Goal: Task Accomplishment & Management: Use online tool/utility

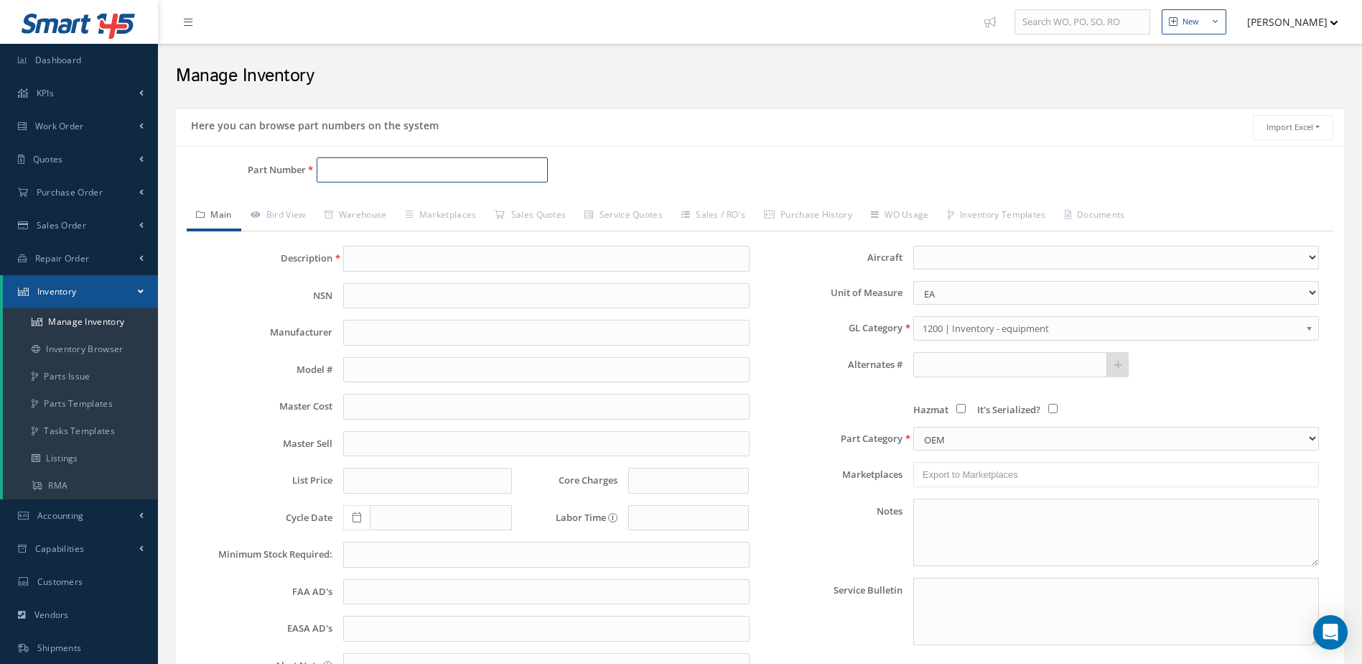
click at [446, 175] on input "Part Number" at bounding box center [433, 170] width 232 height 26
type input "90002424-2"
click at [496, 205] on span "BRAKE ASSEMBLY" at bounding box center [557, 207] width 215 height 15
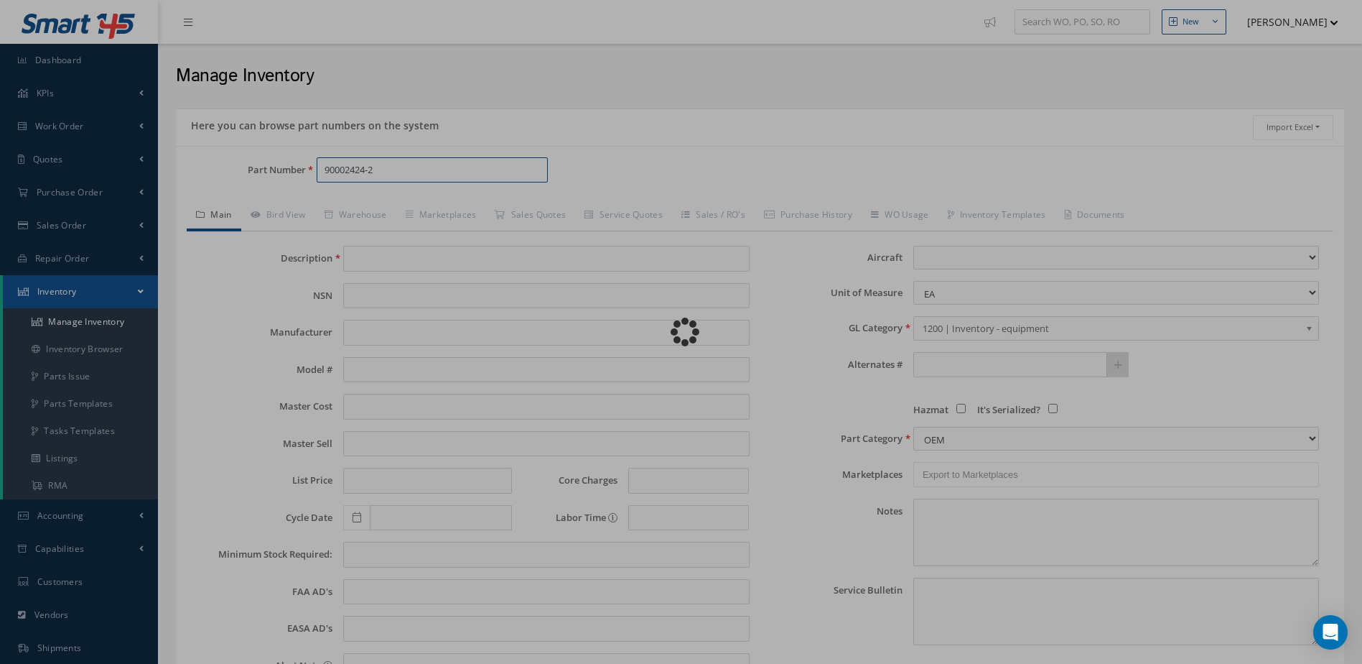
type input "BRAKE ASSEMBLY"
type input "MABS"
type input "[PERSON_NAME] 60"
type input "11750.00"
type input "0.00"
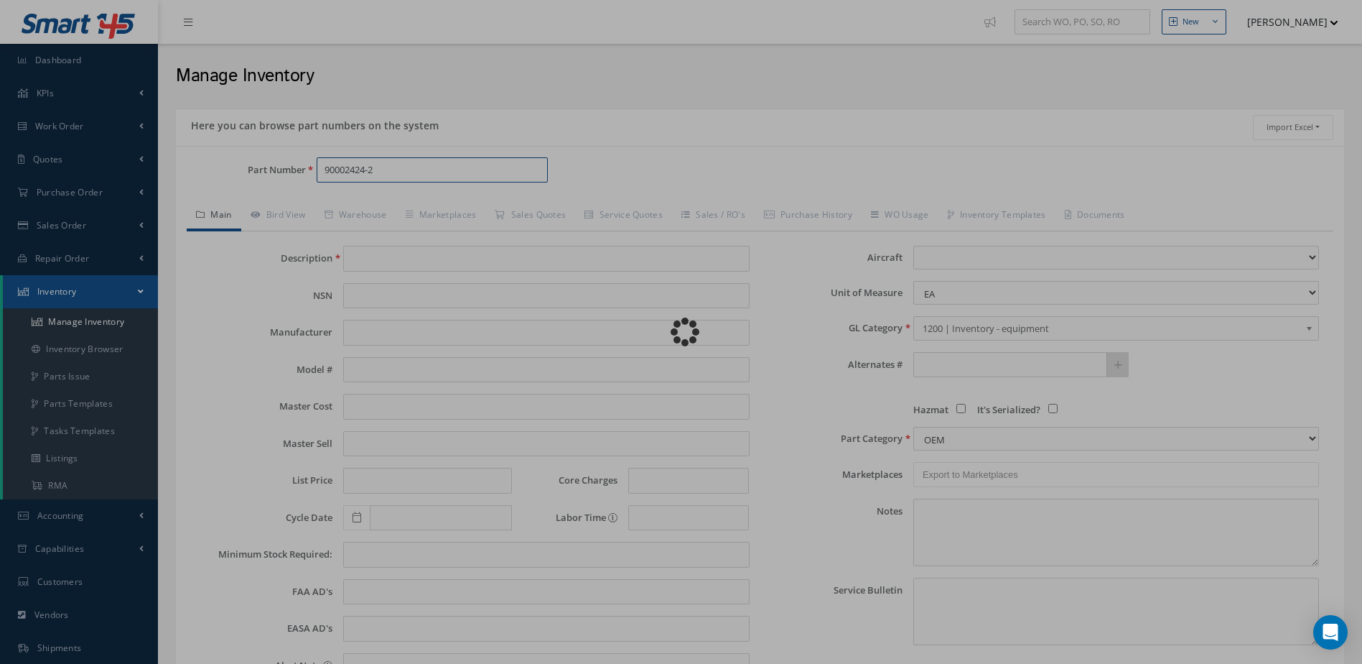
type input "0.00"
select select "25"
type textarea "[DATE] : STD OH / OH EXCH $23,900.00 CORE VALUE $10.000 OUTRIGHT SALE $30.000 7…"
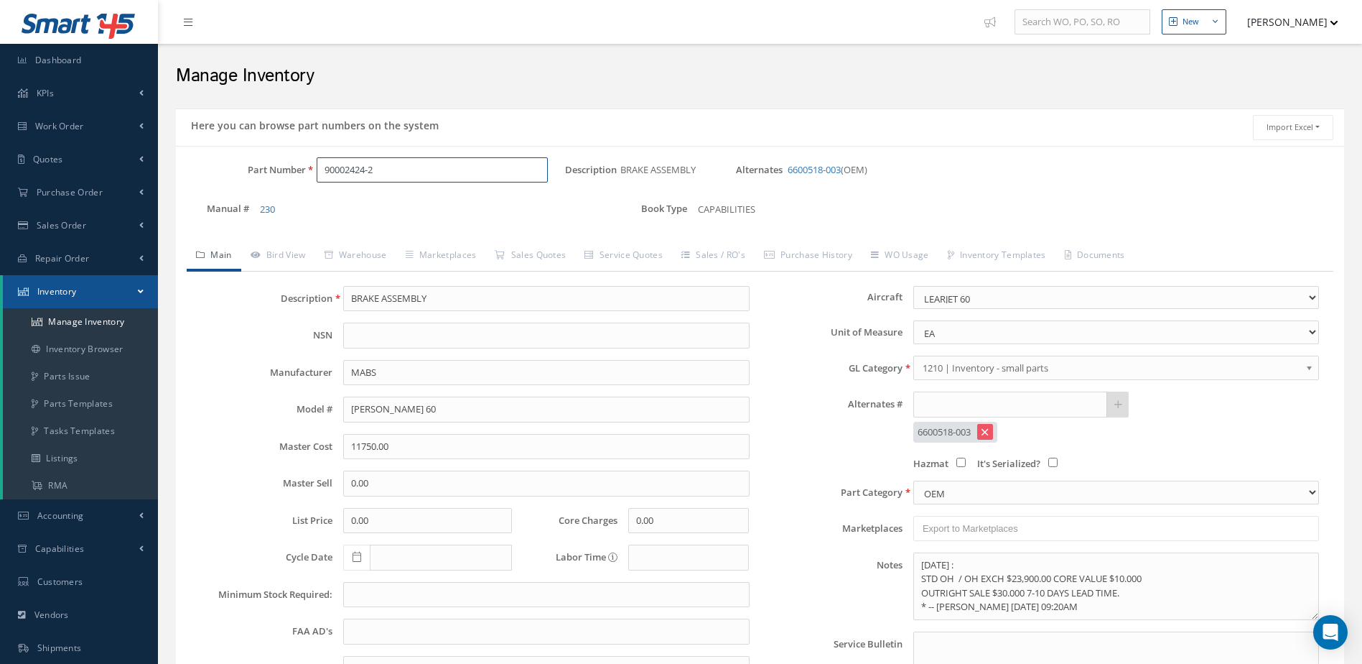
scroll to position [72, 0]
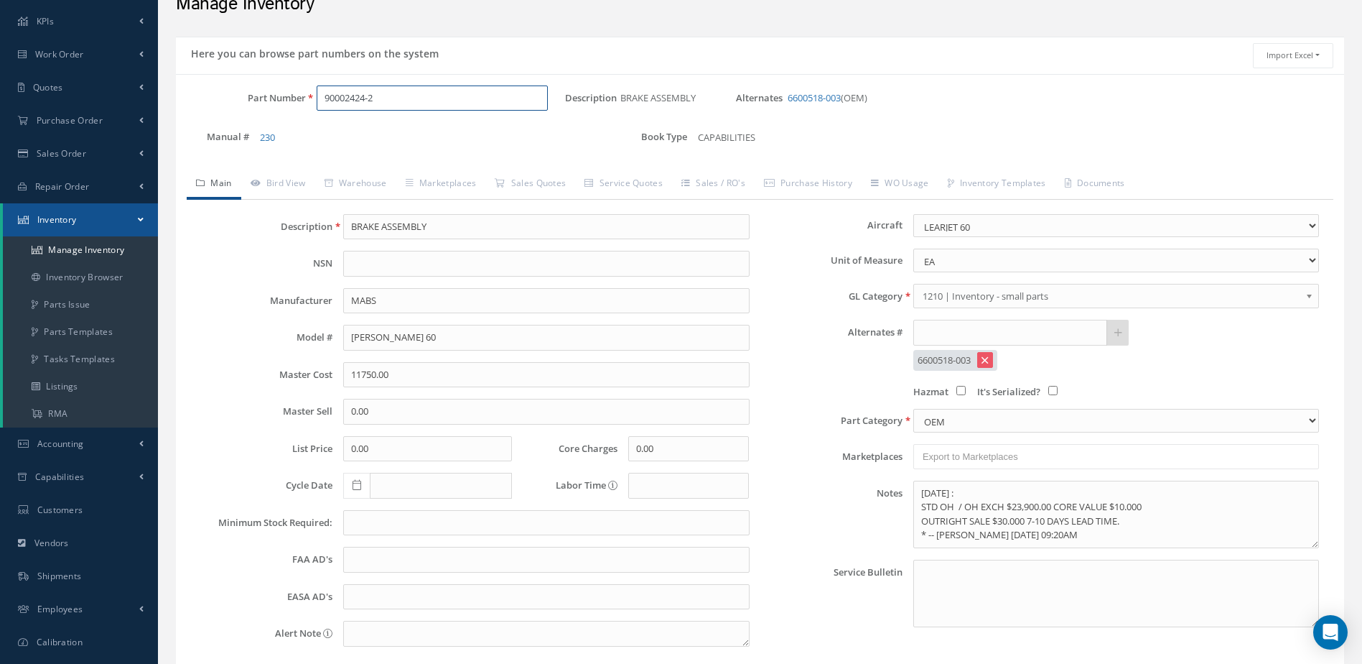
drag, startPoint x: 392, startPoint y: 100, endPoint x: 286, endPoint y: 134, distance: 111.7
click at [286, 134] on div "Part Number 90002424-2 Description BRAKE ASSEMBLY Alternates 6600518-003 (OEM) …" at bounding box center [760, 123] width 1168 height 77
type input "40-203"
click at [342, 136] on span "40-203" at bounding box center [385, 135] width 129 height 15
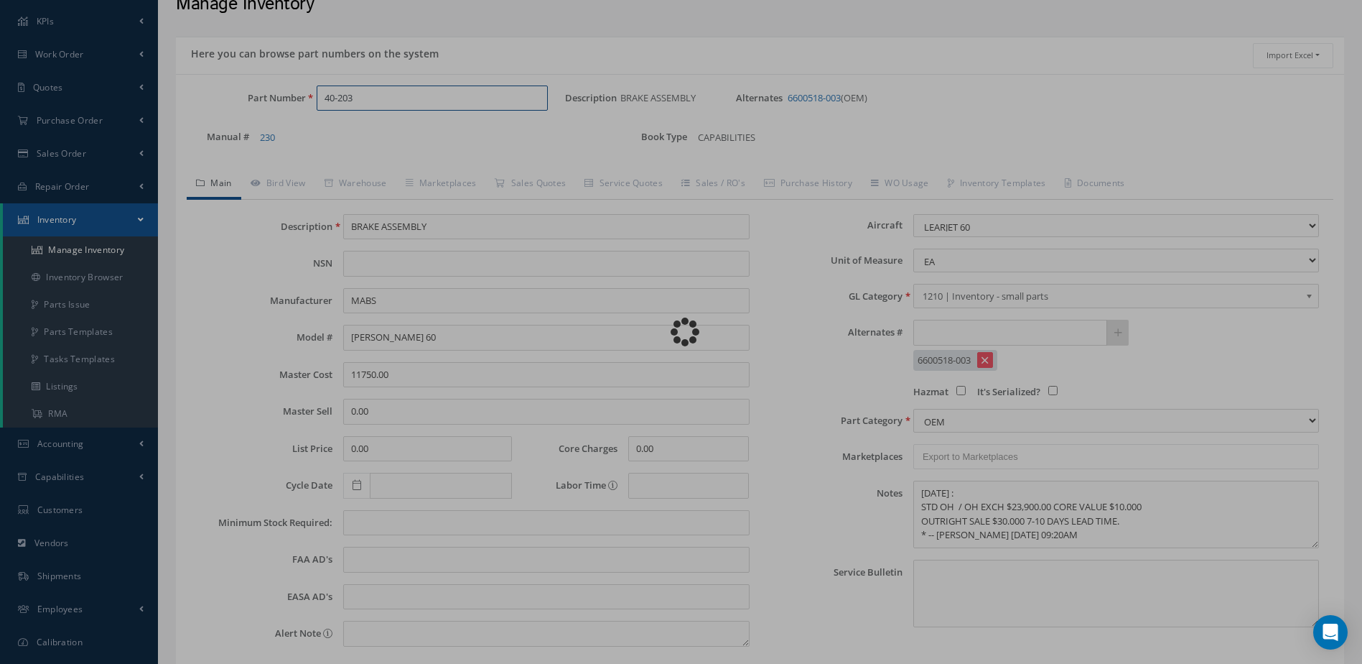
type input "MAIN WHEEL ASSEMBLY"
type input "[GEOGRAPHIC_DATA]"
type input "7800.00"
type input "8600.00"
type input "[DATE]"
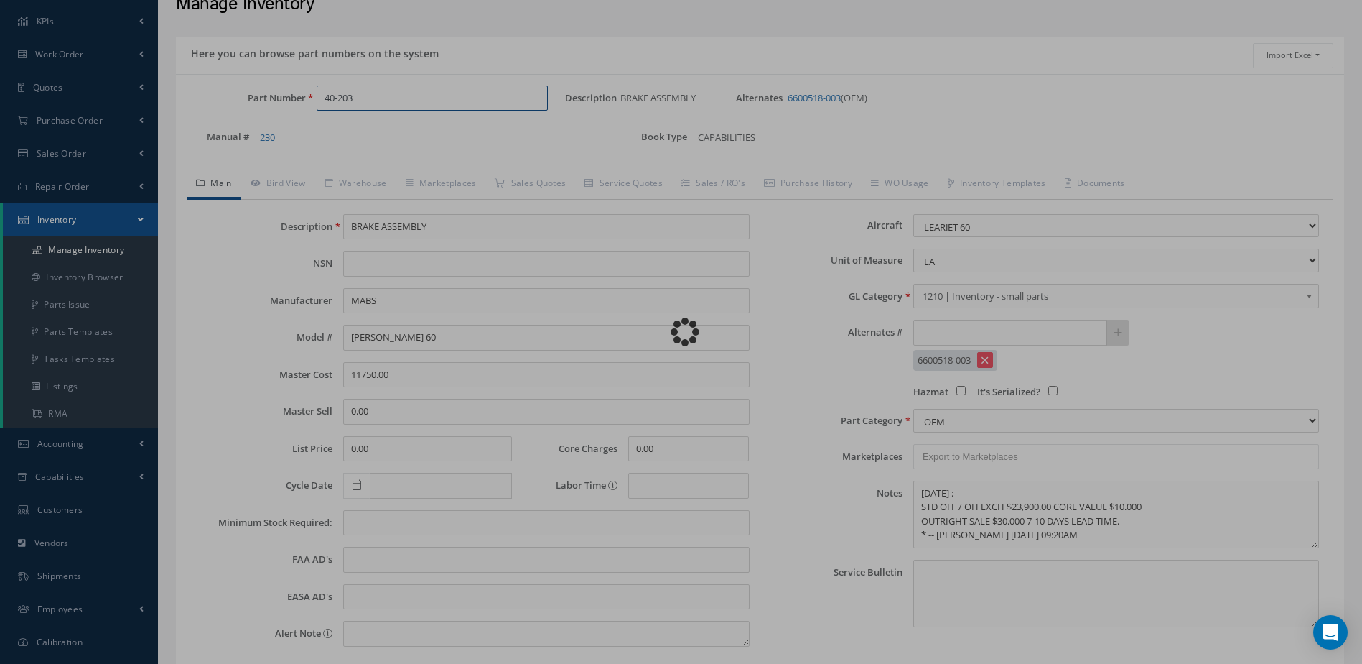
select select
type textarea "[DATE]: STD OH COST $1,750.00 WITH TIRE 265F86-8 OH EXCHANGE $1,850.00 WITH TIR…"
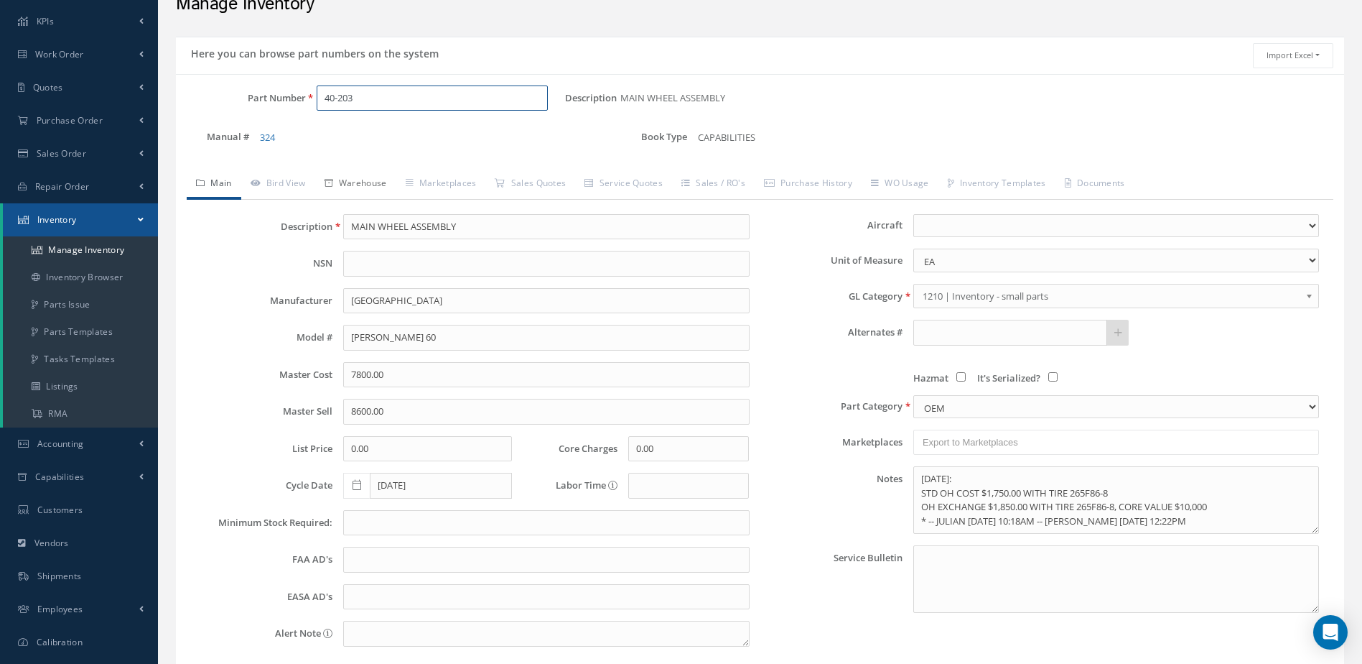
type input "40-203"
click at [371, 186] on link "Warehouse" at bounding box center [355, 184] width 81 height 30
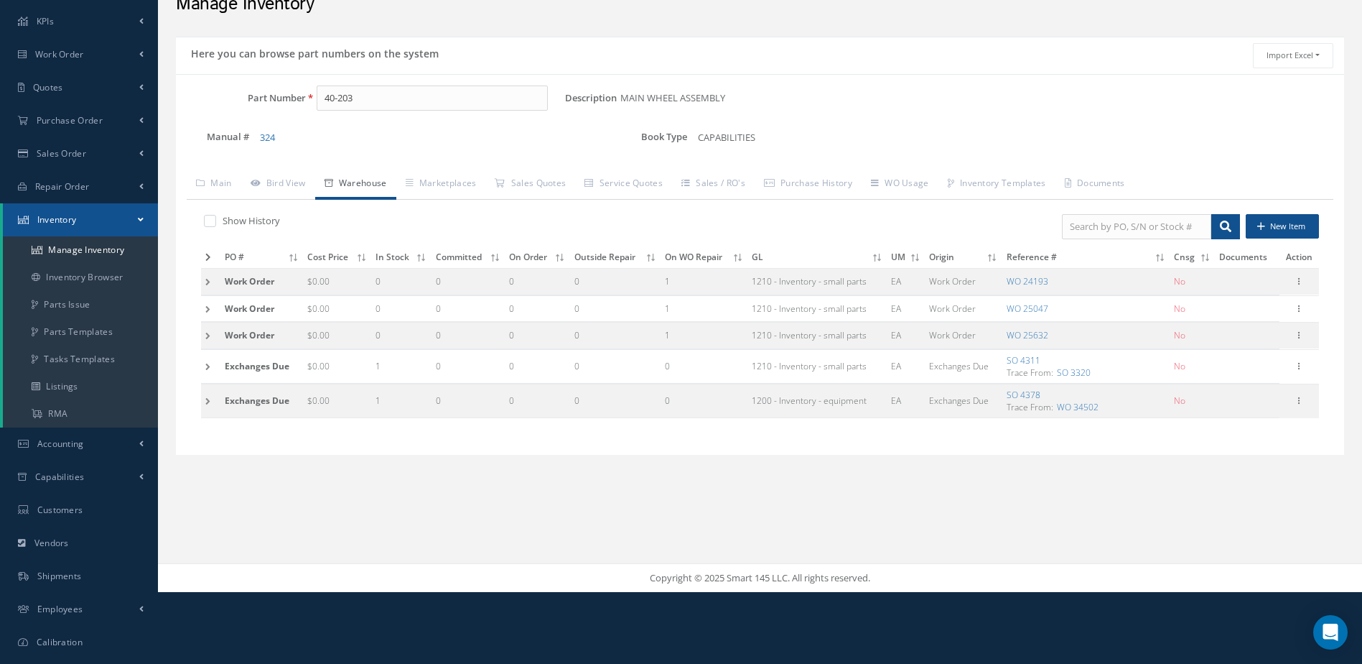
click at [207, 256] on icon at bounding box center [208, 257] width 6 height 9
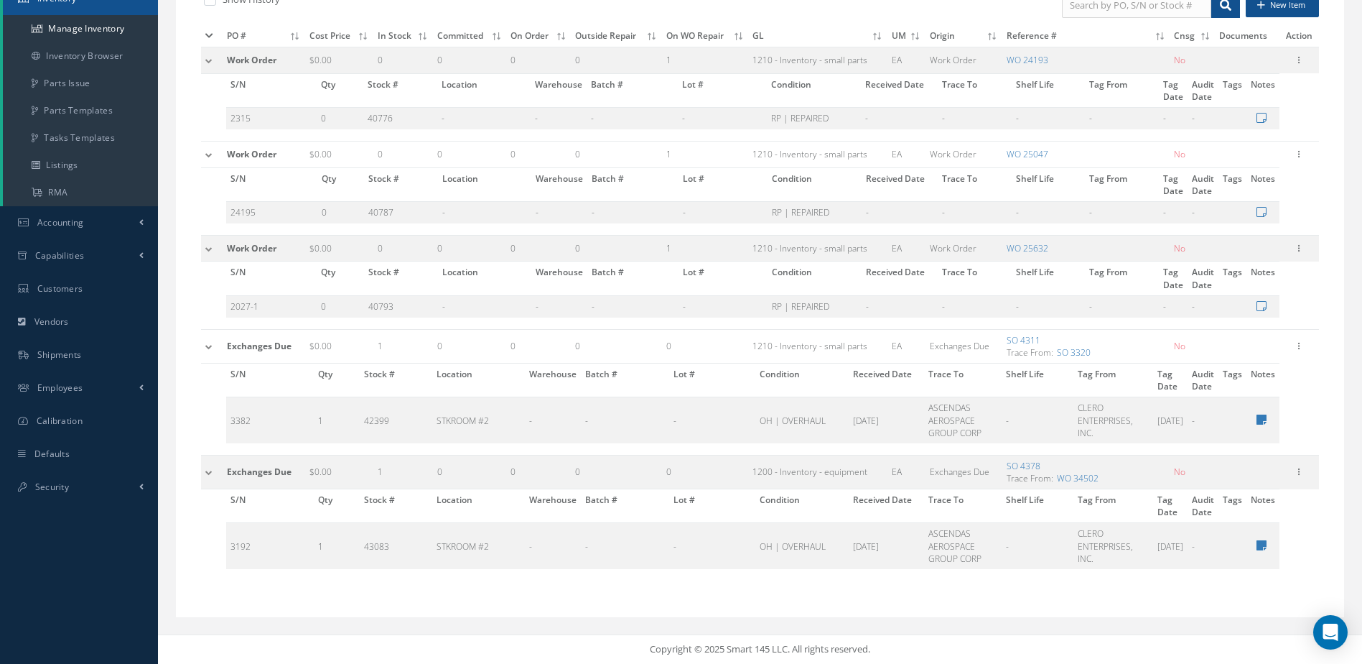
scroll to position [149, 0]
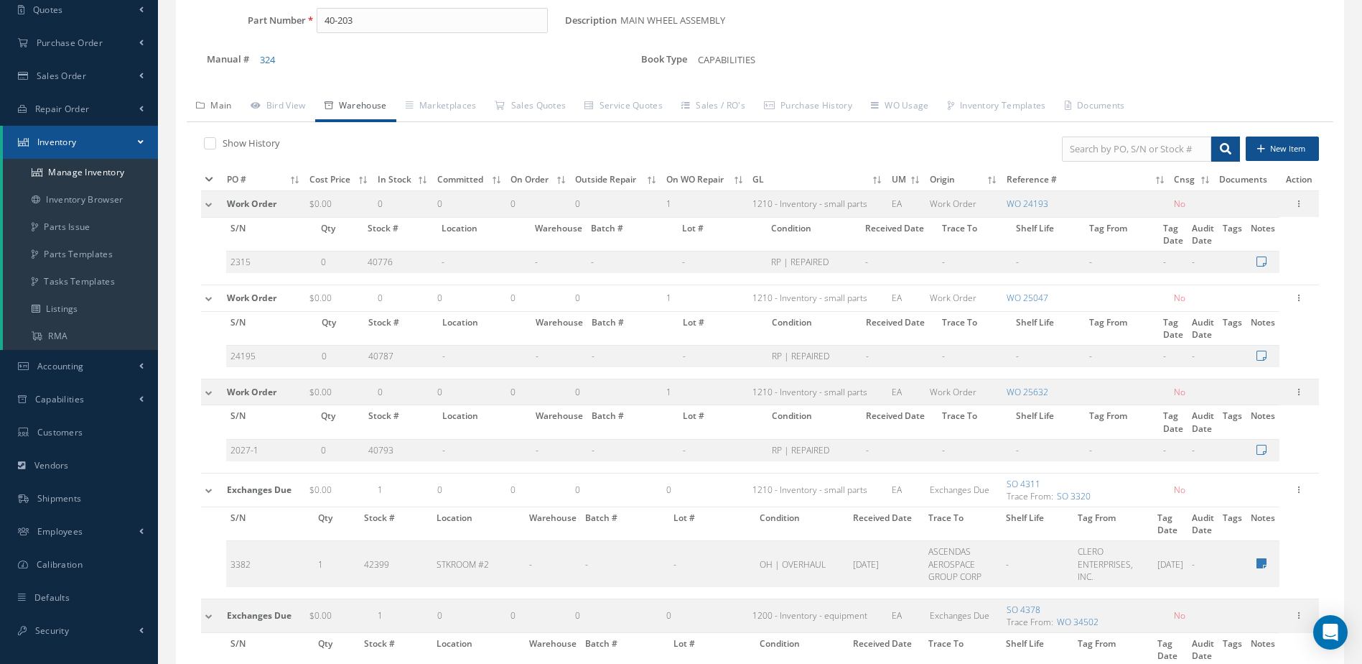
click at [225, 101] on link "Main" at bounding box center [214, 107] width 55 height 30
